Goal: Task Accomplishment & Management: Manage account settings

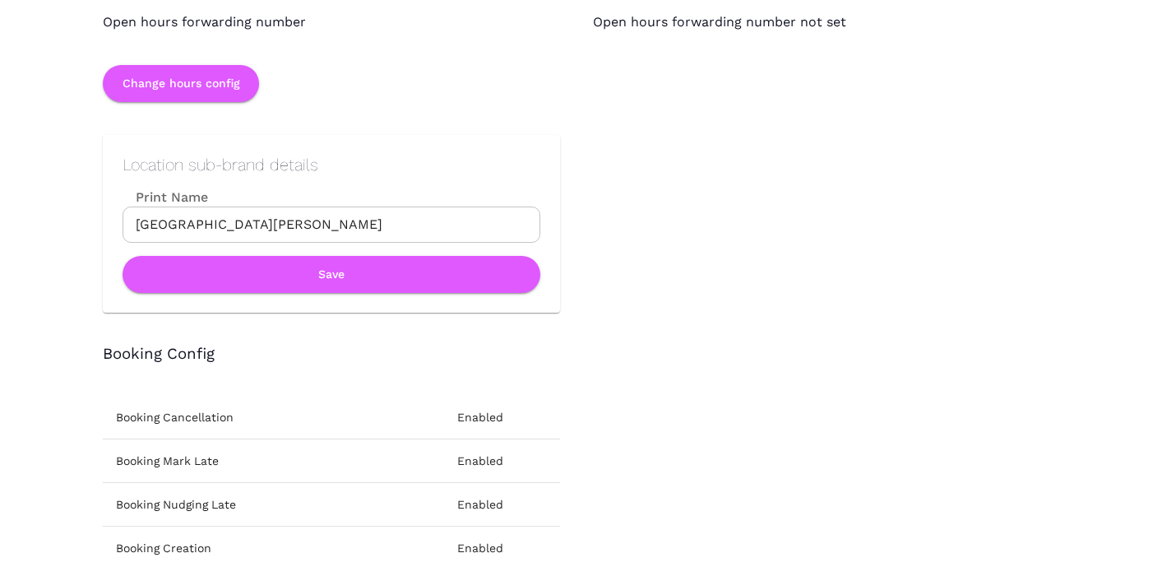
scroll to position [1718, 0]
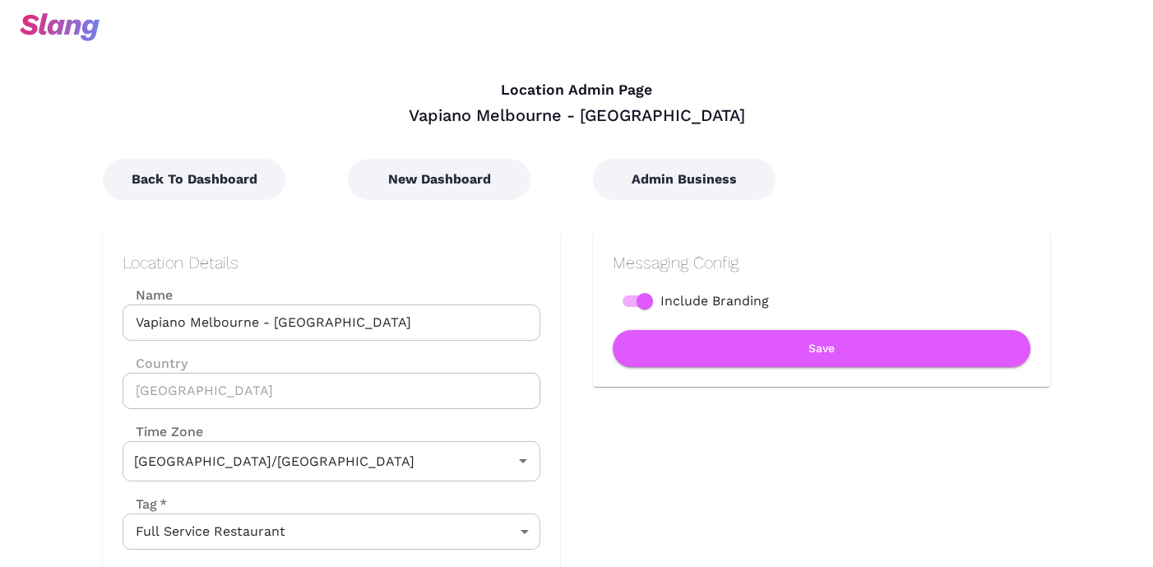
type input "Australian EST ([GEOGRAPHIC_DATA])"
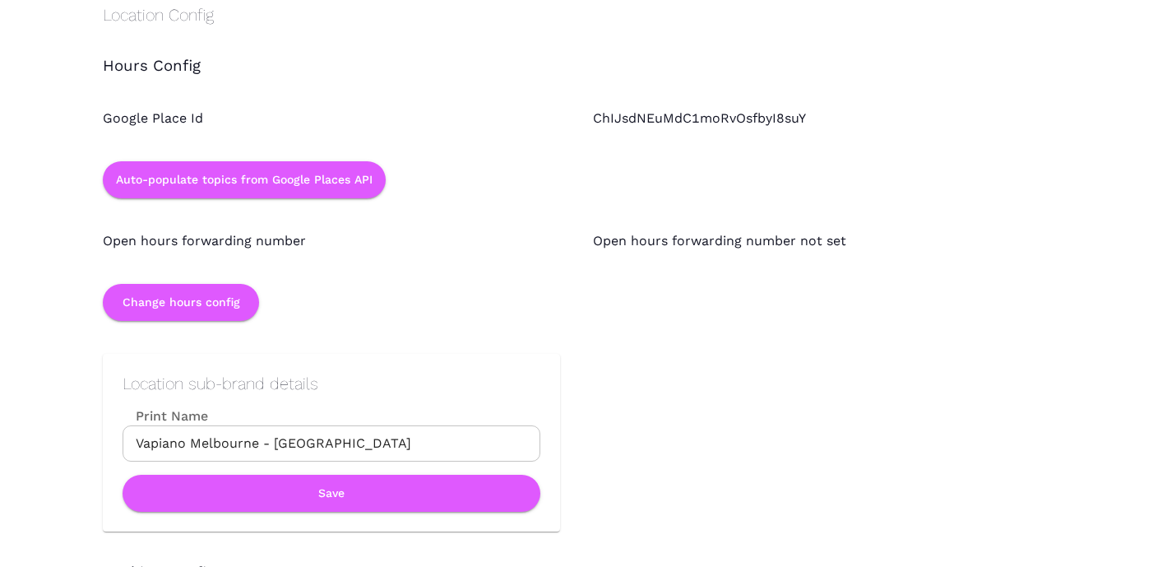
scroll to position [1612, 0]
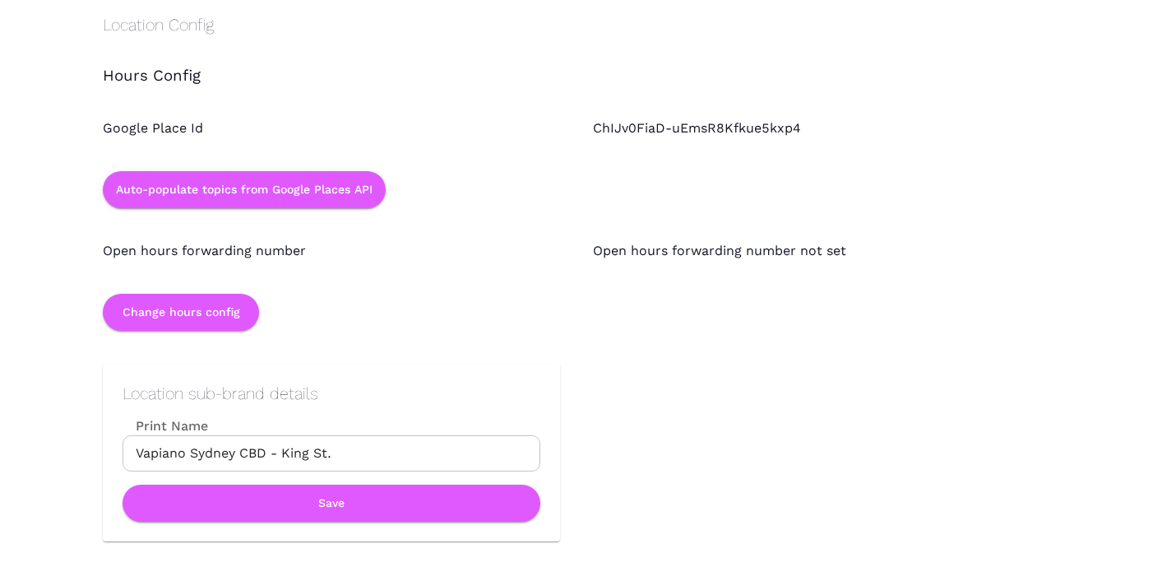
scroll to position [1551, 0]
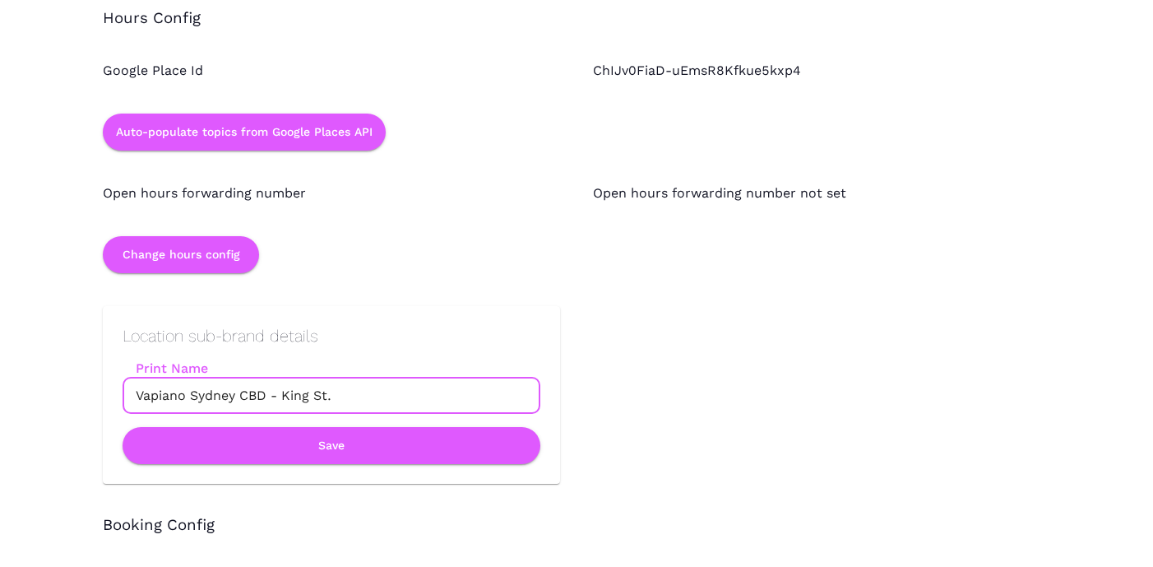
click at [246, 397] on input "Vapiano Sydney CBD - King St." at bounding box center [332, 396] width 418 height 36
type input "Vapiano - King St."
click at [339, 450] on button "Save" at bounding box center [332, 445] width 418 height 37
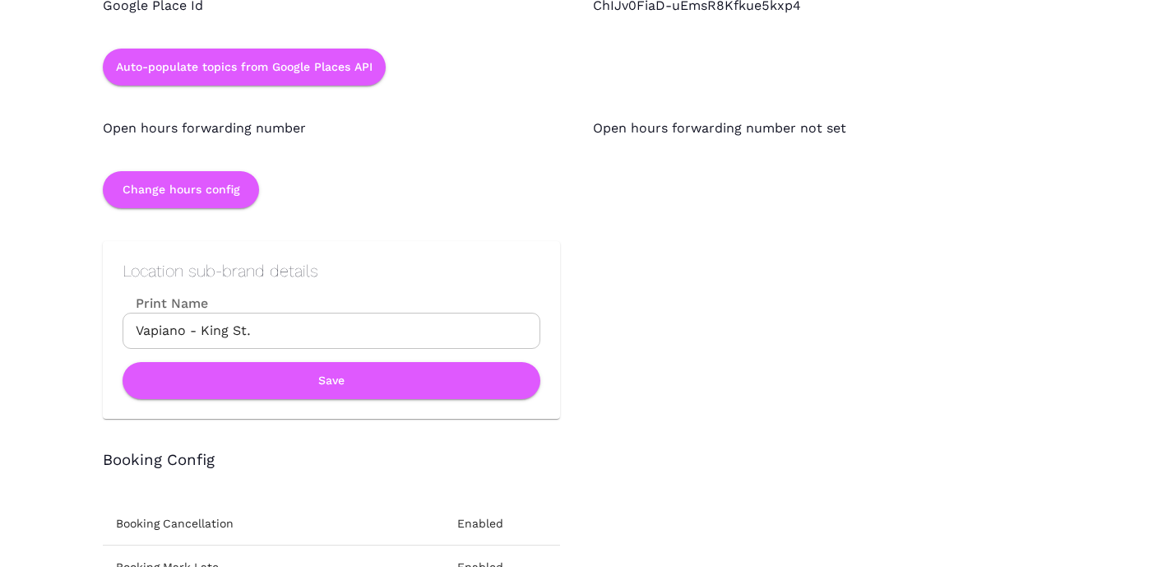
scroll to position [1653, 0]
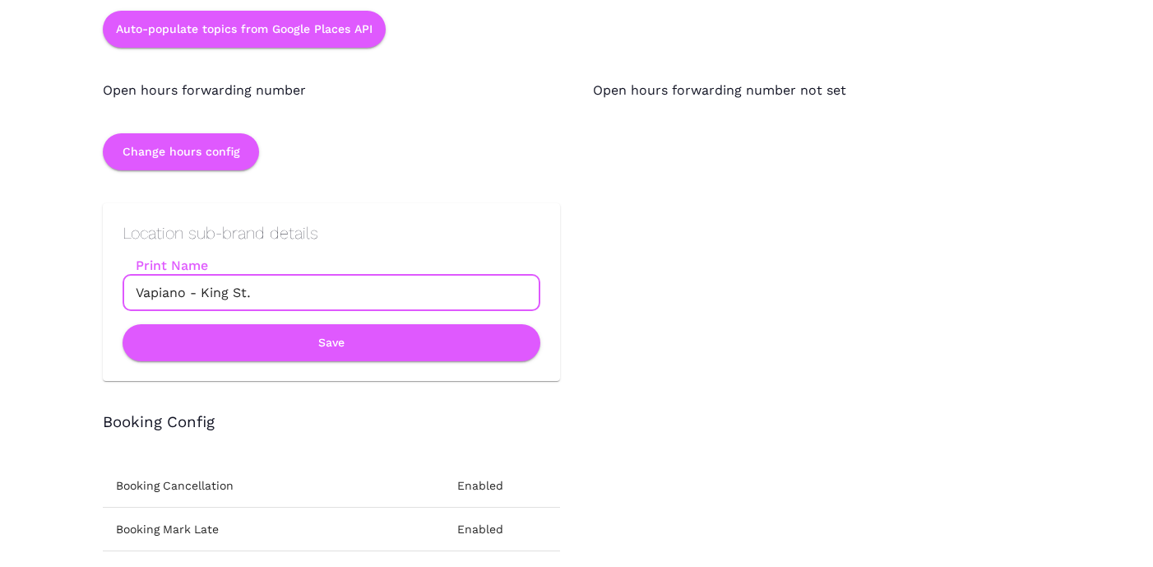
drag, startPoint x: 255, startPoint y: 295, endPoint x: 132, endPoint y: 296, distance: 122.6
click at [132, 296] on input "Vapiano - King St." at bounding box center [332, 293] width 418 height 36
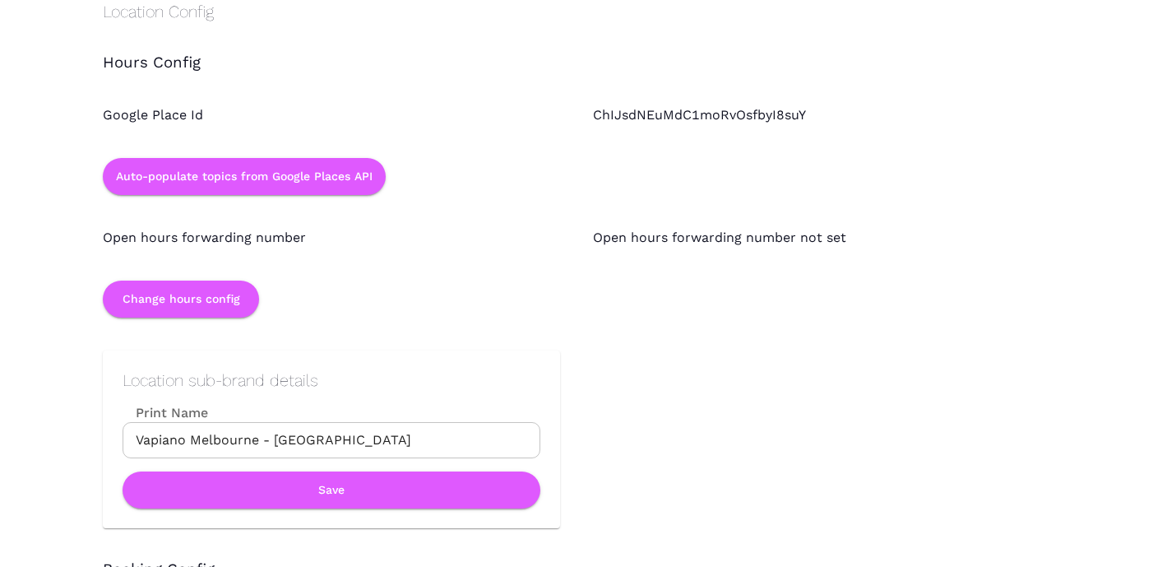
scroll to position [1608, 0]
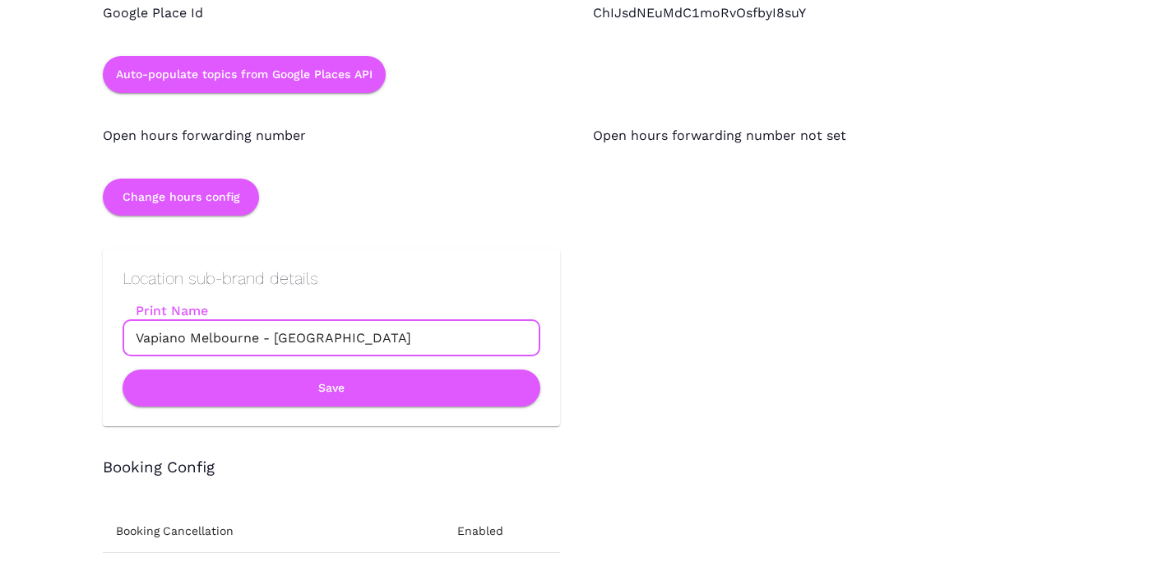
drag, startPoint x: 373, startPoint y: 337, endPoint x: 92, endPoint y: 337, distance: 281.3
click at [92, 337] on div "Location sub-brand details Print Name Vapiano [GEOGRAPHIC_DATA] - [GEOGRAPHIC_D…" at bounding box center [315, 321] width 490 height 211
click at [222, 337] on input "Vapiano Melbourne - Flinders Lane" at bounding box center [332, 338] width 418 height 36
drag, startPoint x: 313, startPoint y: 341, endPoint x: 137, endPoint y: 341, distance: 176.0
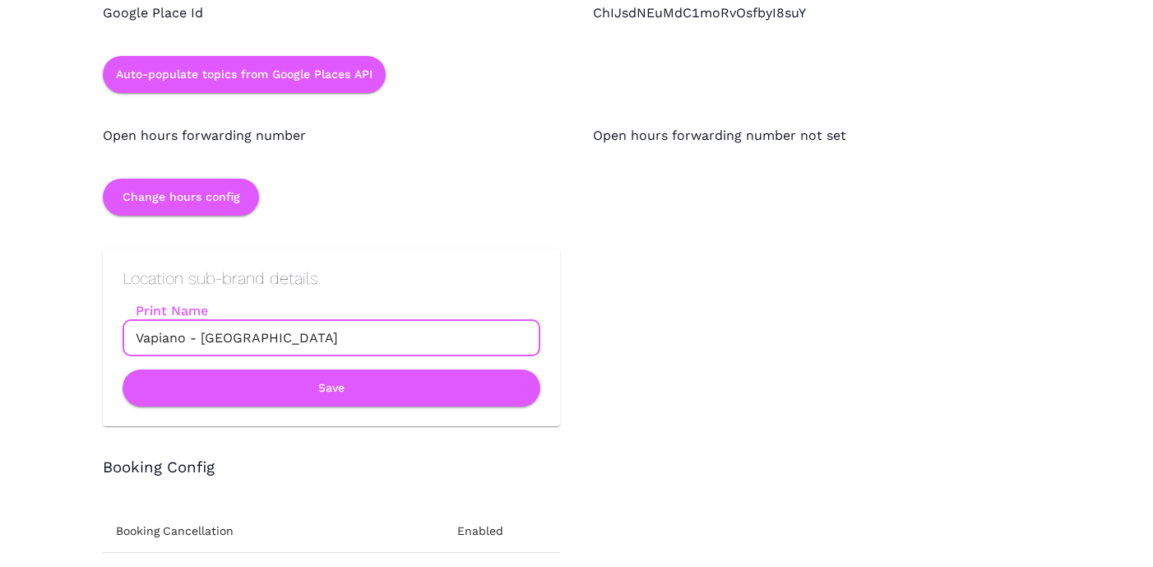
click at [137, 341] on input "Vapiano - Flinders Lane" at bounding box center [332, 338] width 418 height 36
type input "Vapiano - Flinders Lane"
click at [395, 384] on button "Save" at bounding box center [332, 387] width 418 height 37
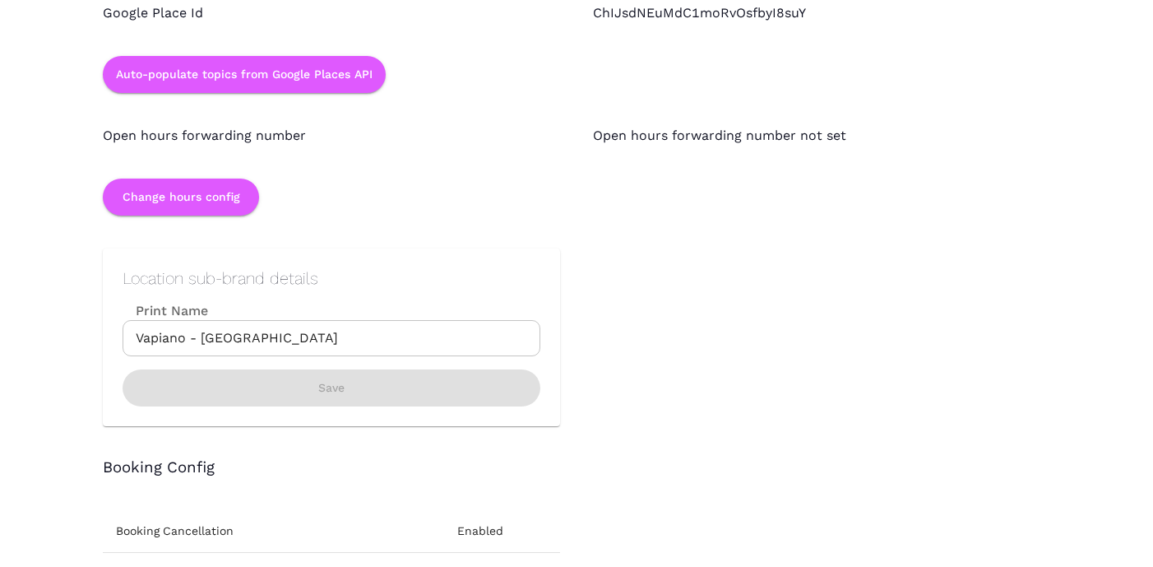
scroll to position [0, 0]
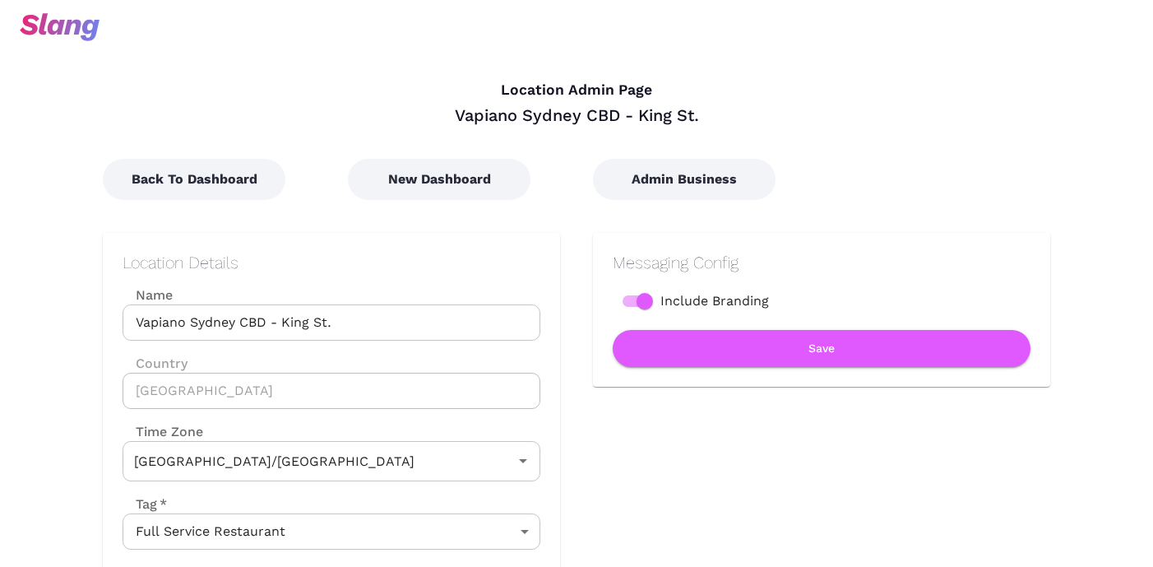
type input "Australian EDT ([GEOGRAPHIC_DATA])"
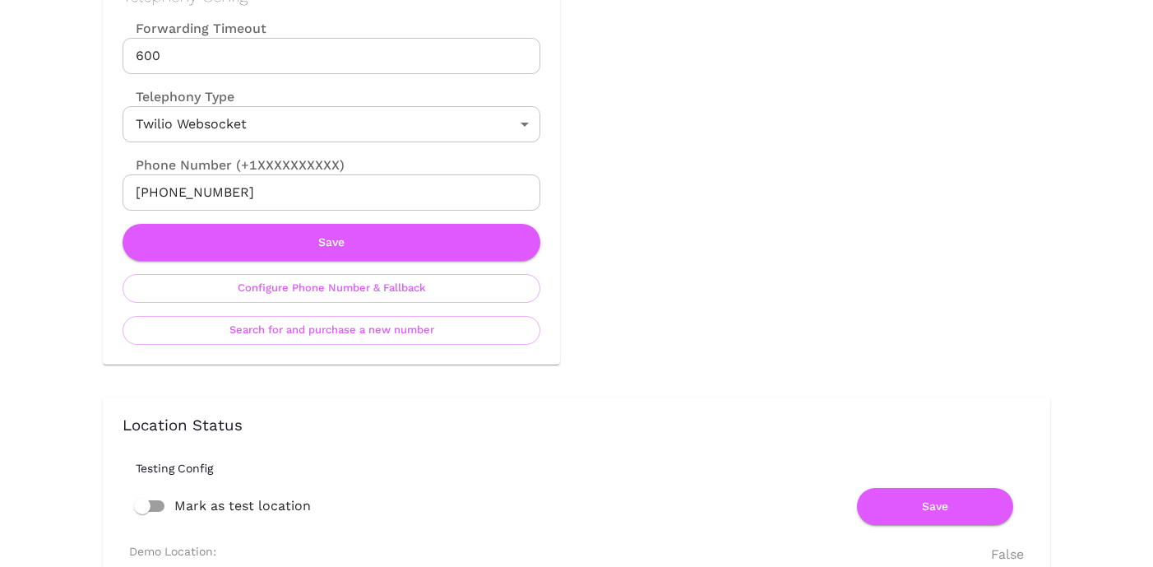
scroll to position [1568, 0]
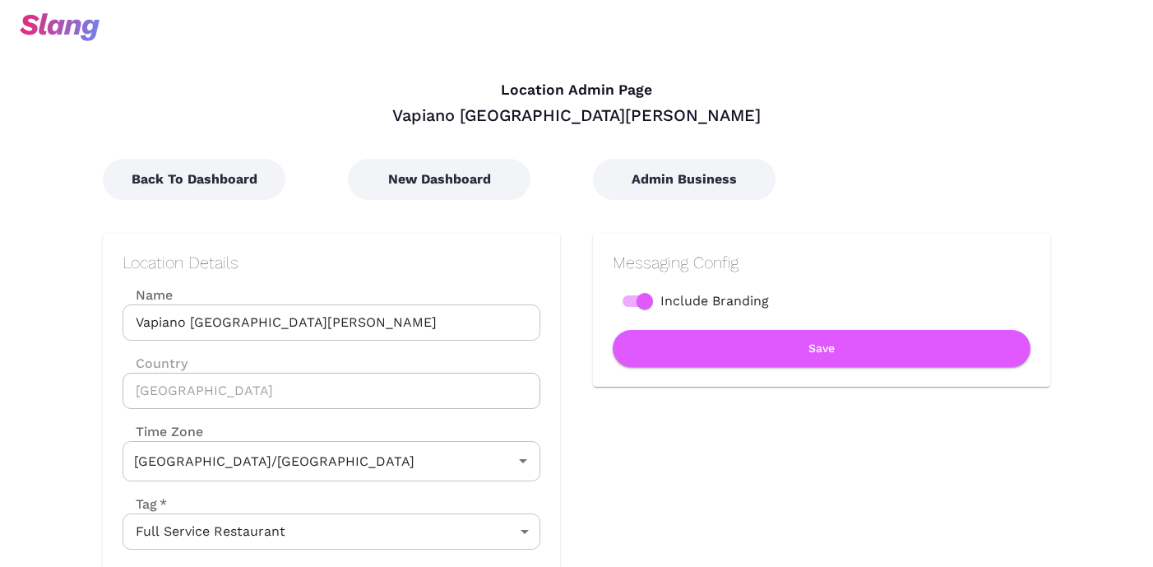
type input "Australian EST ([GEOGRAPHIC_DATA])"
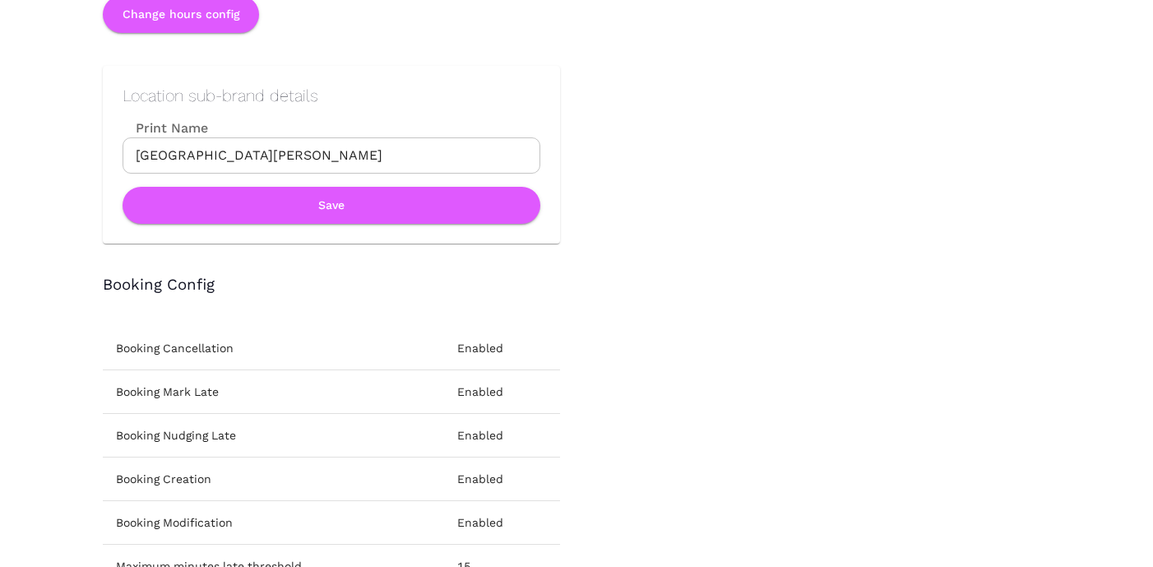
scroll to position [1789, 0]
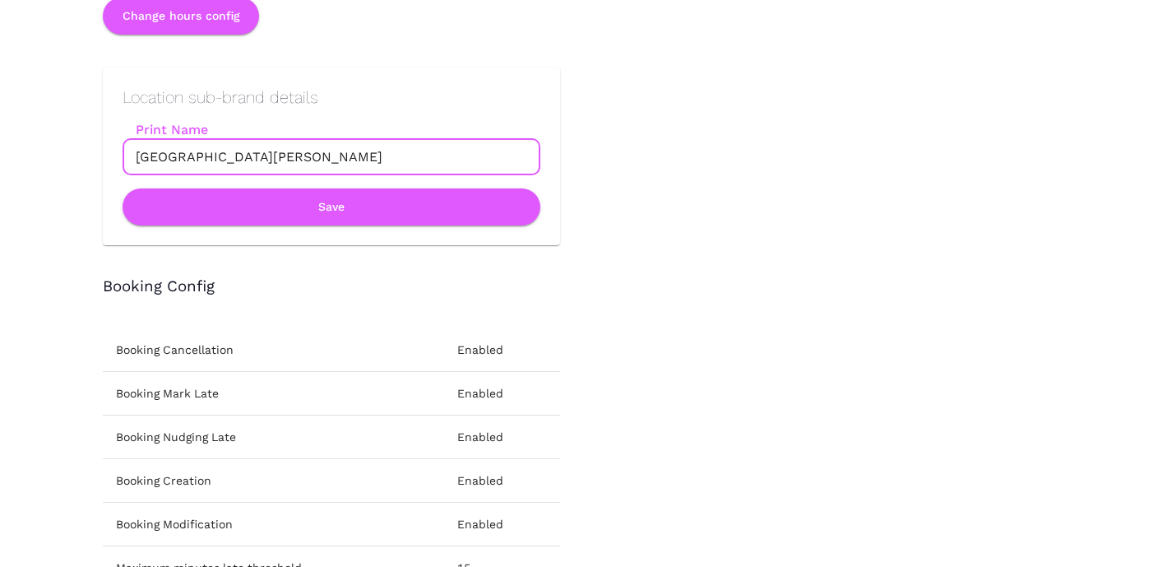
click at [189, 155] on input "Vapiano Albert Lane" at bounding box center [332, 157] width 418 height 36
type input "Vapiano - Albert Lane"
click at [271, 203] on button "Save" at bounding box center [332, 206] width 418 height 37
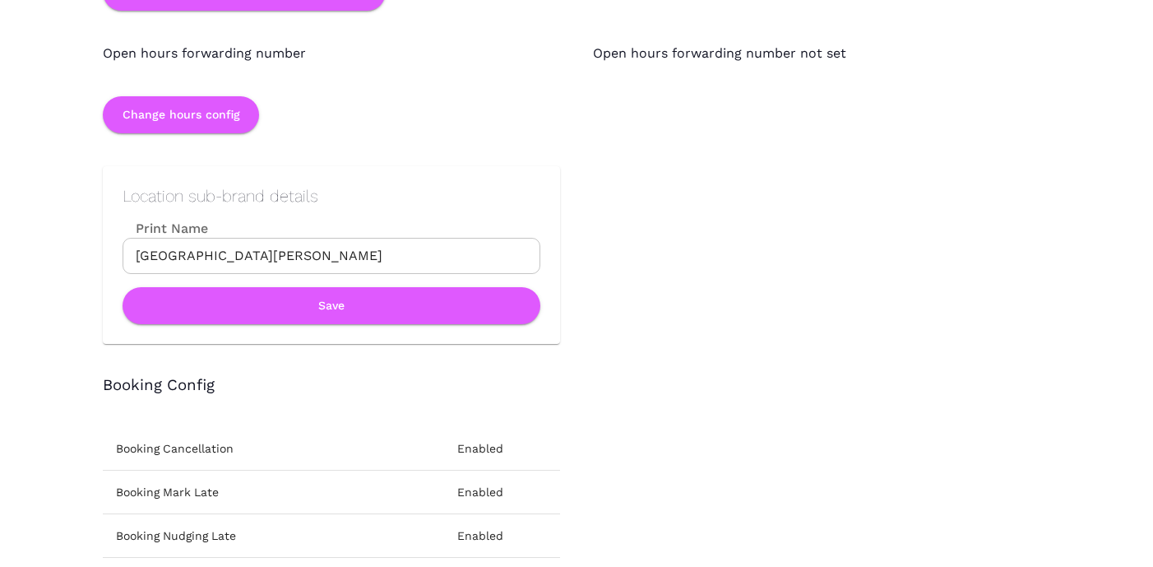
scroll to position [1719, 0]
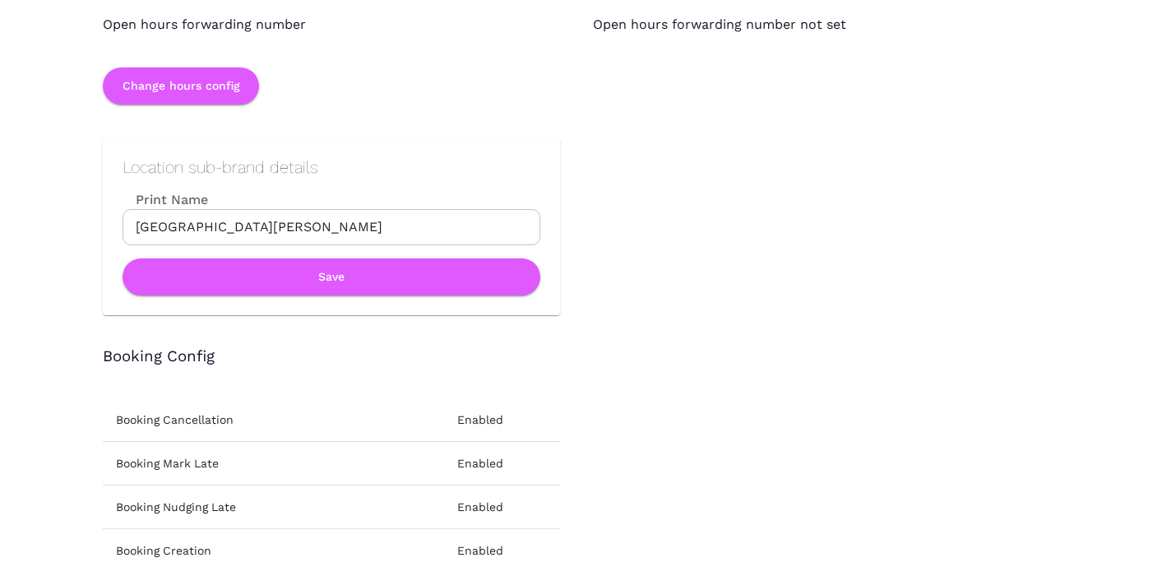
click at [197, 223] on input "Vapiano - Albert Lane" at bounding box center [332, 227] width 418 height 36
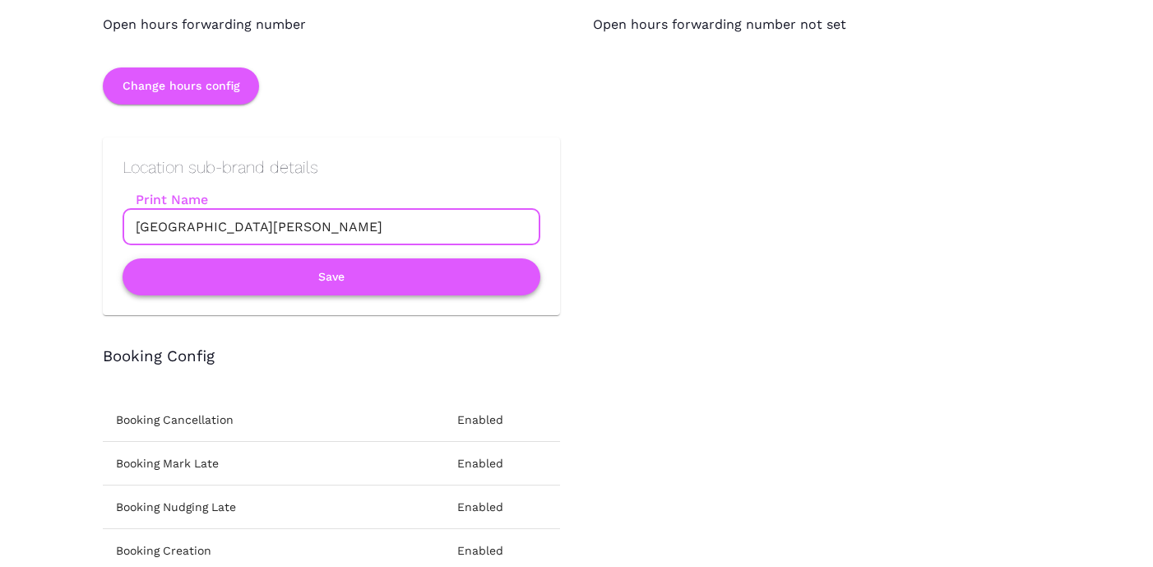
type input "Vapiano Albert Lane"
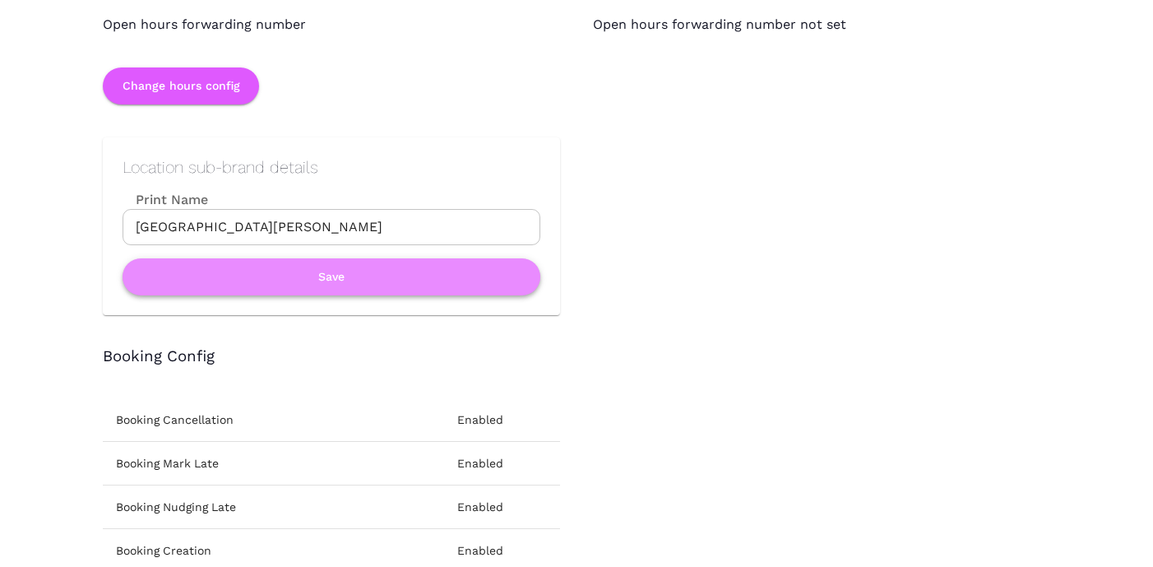
click at [293, 275] on button "Save" at bounding box center [332, 276] width 418 height 37
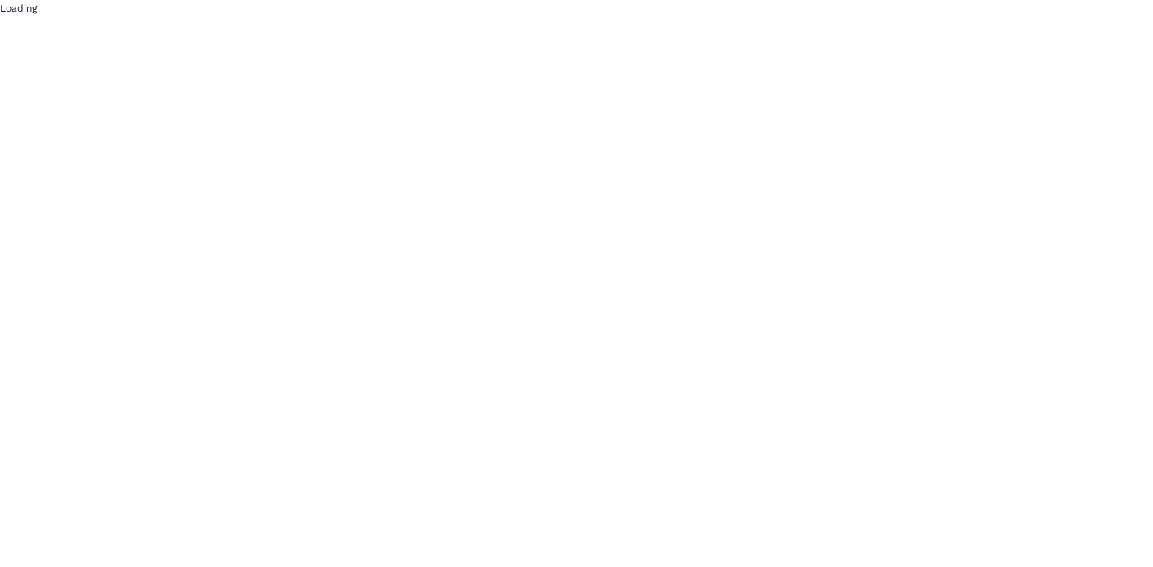
scroll to position [0, 0]
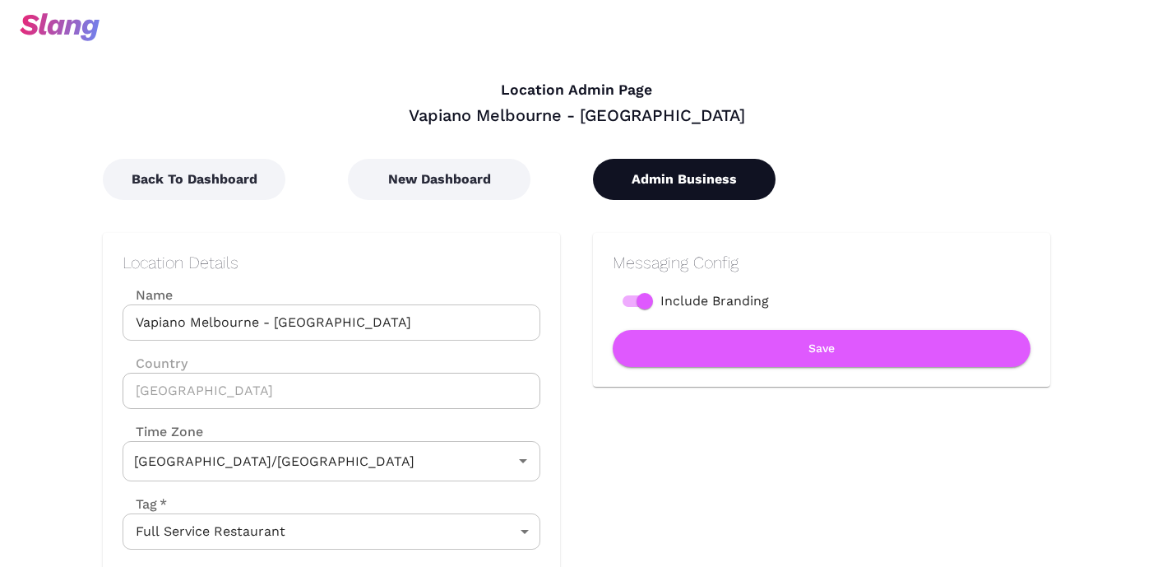
type input "Australian EST ([GEOGRAPHIC_DATA])"
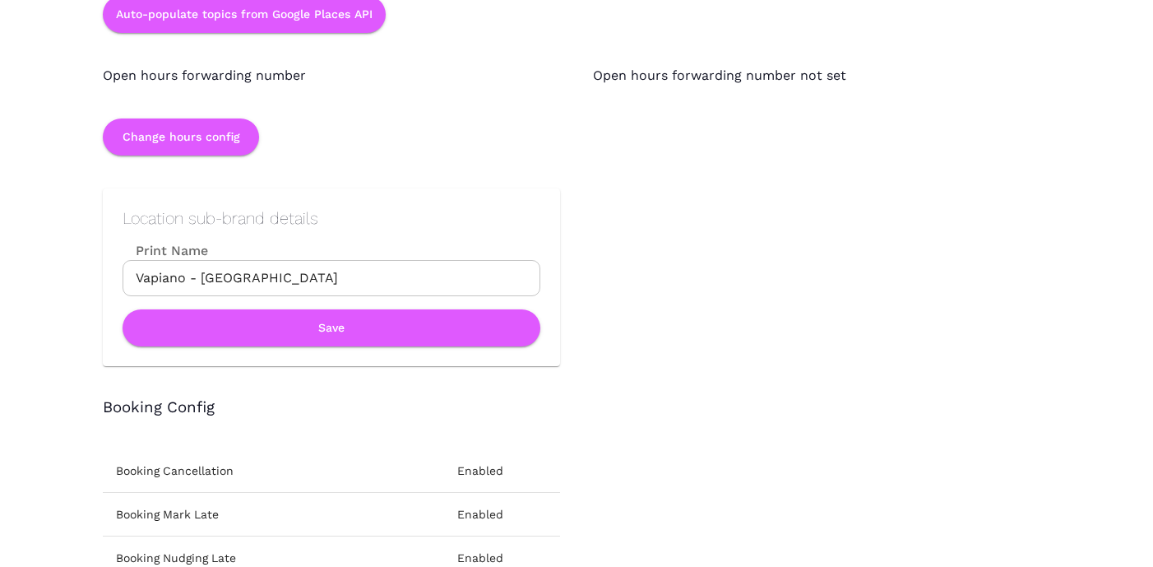
scroll to position [1679, 0]
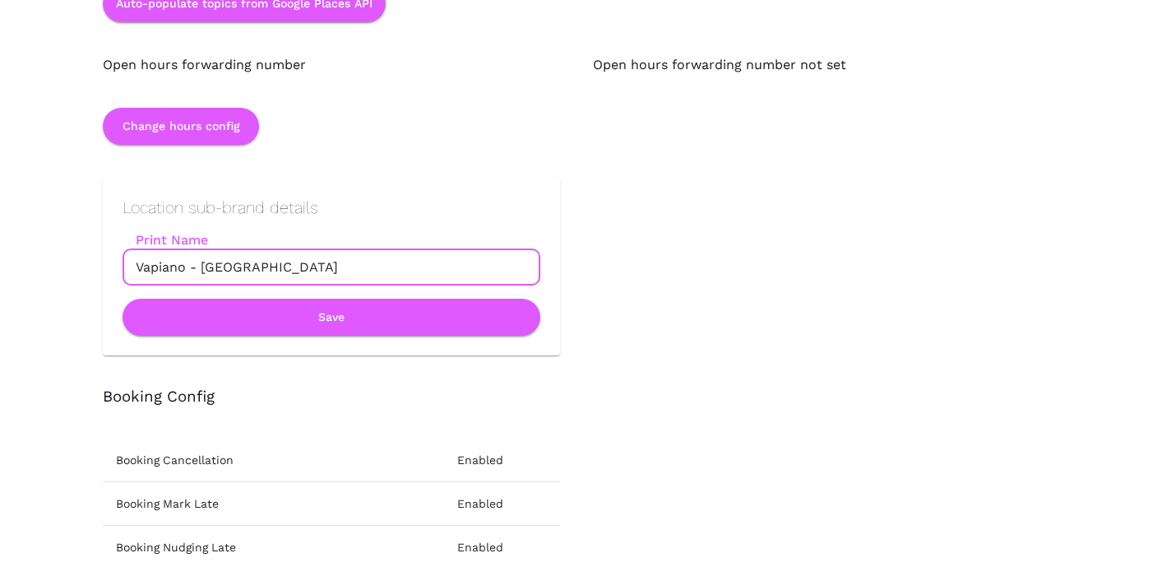
click at [200, 262] on input "Vapiano - [GEOGRAPHIC_DATA]" at bounding box center [332, 267] width 418 height 36
type input "Vapiano Flinders Lane"
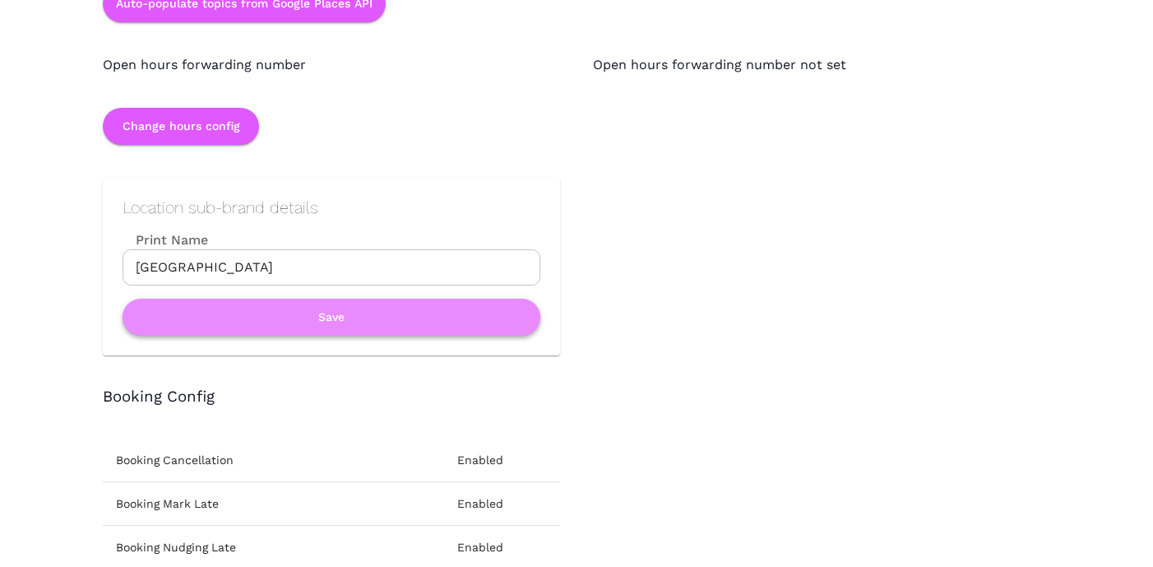
click at [334, 327] on button "Save" at bounding box center [332, 317] width 418 height 37
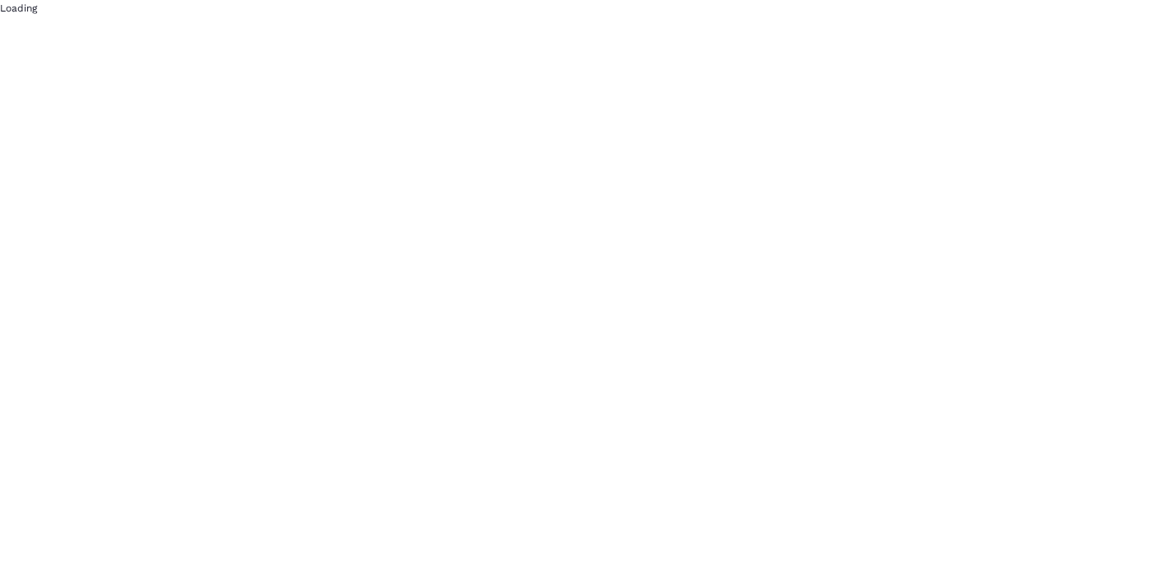
scroll to position [0, 0]
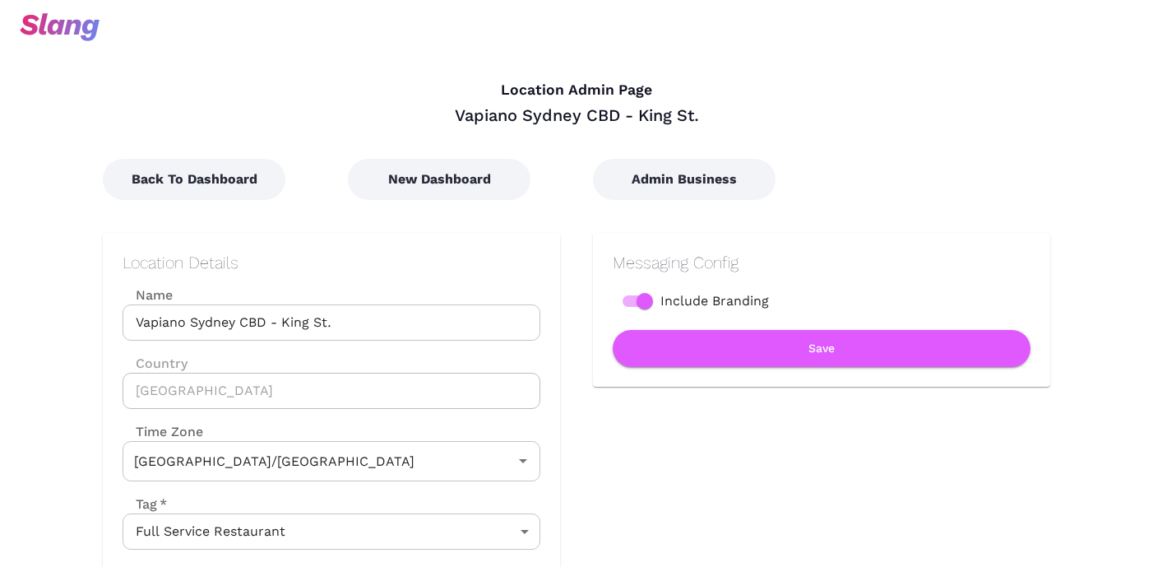
type input "Australian EDT ([GEOGRAPHIC_DATA])"
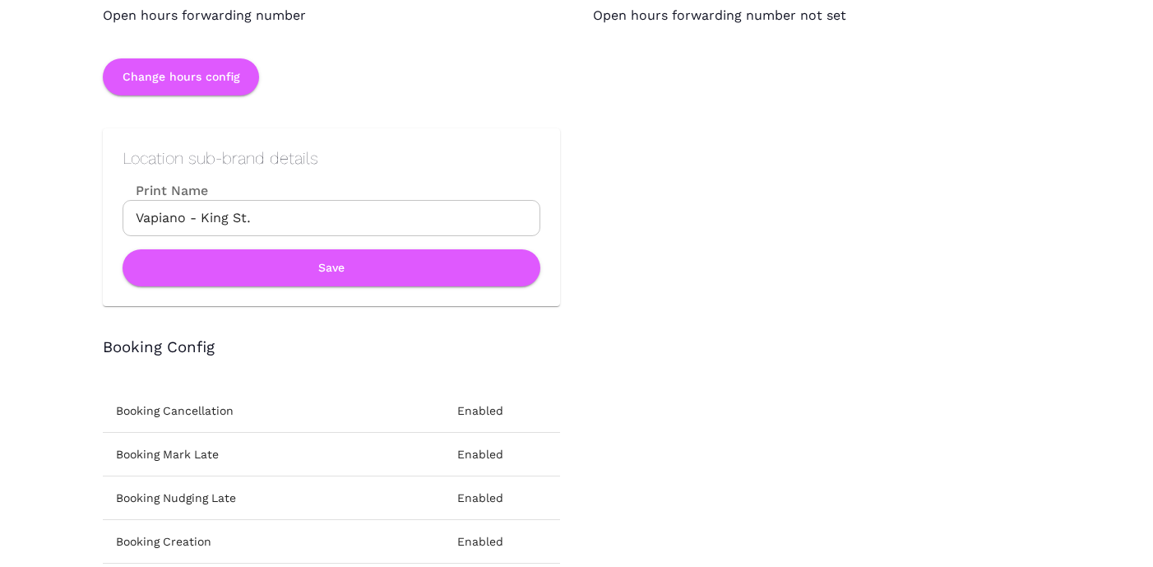
scroll to position [1741, 0]
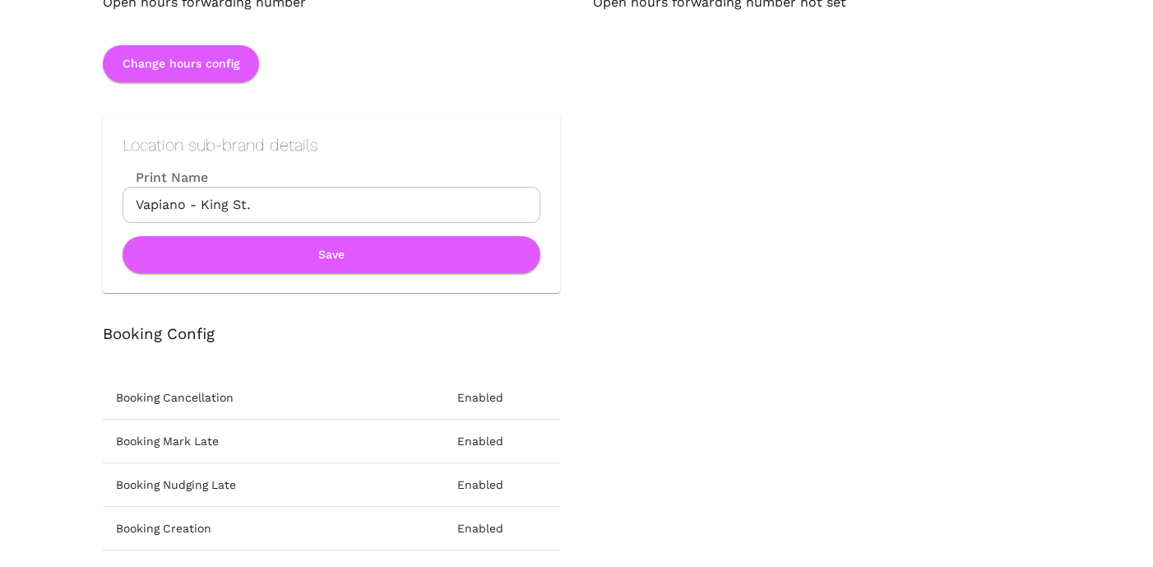
click at [198, 208] on input "Vapiano - King St." at bounding box center [332, 205] width 418 height 36
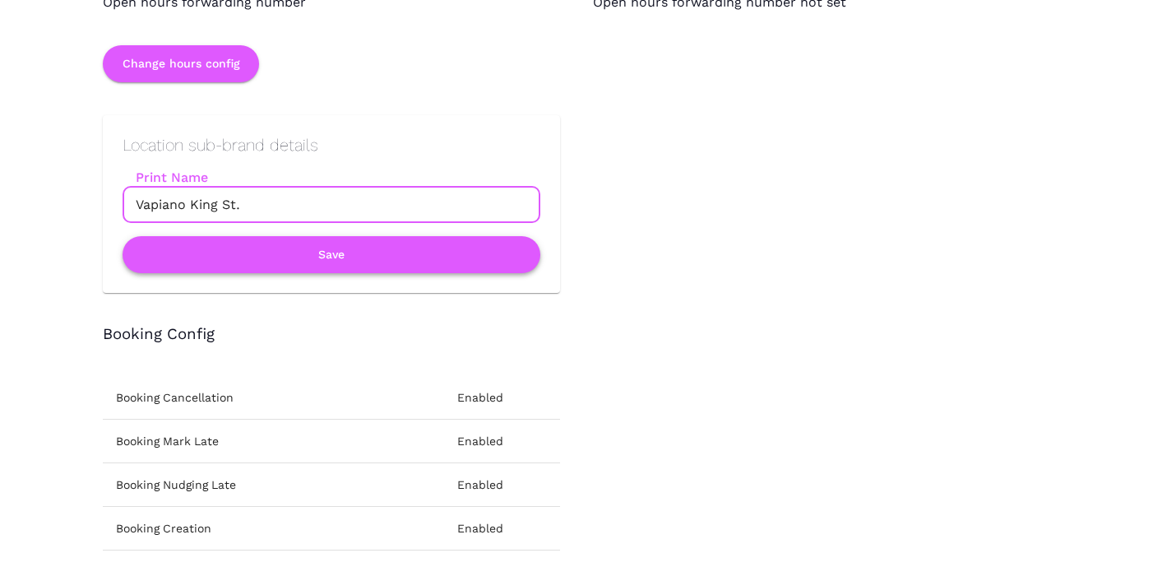
type input "Vapiano King St."
click at [278, 253] on button "Save" at bounding box center [332, 254] width 418 height 37
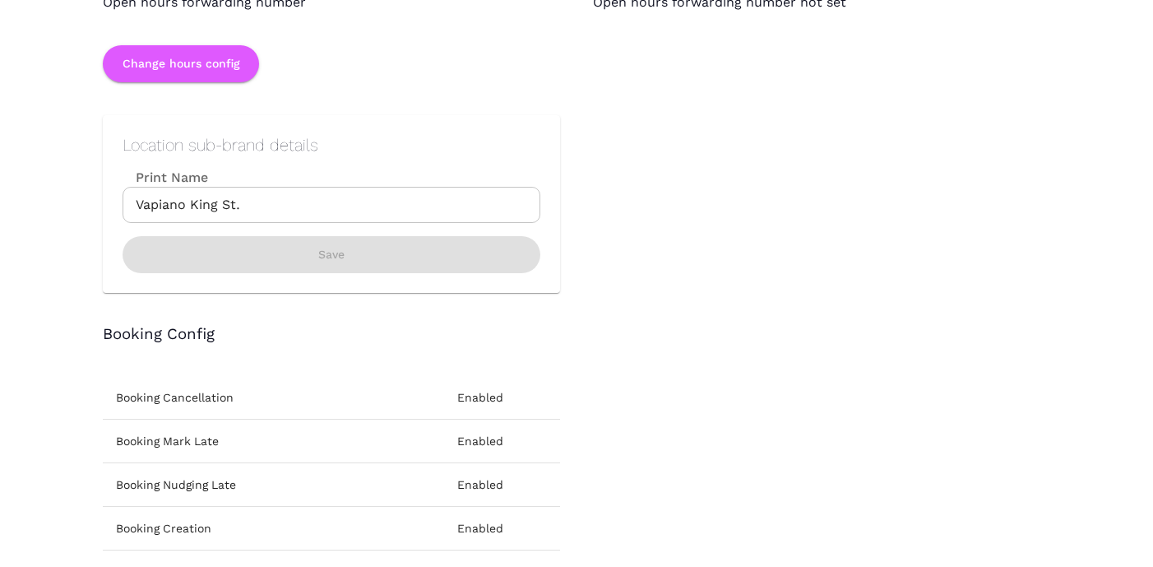
scroll to position [0, 0]
